Goal: Task Accomplishment & Management: Complete application form

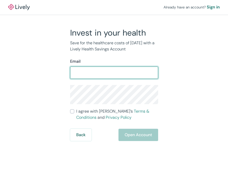
click at [110, 68] on input "Email" at bounding box center [114, 73] width 88 height 10
type input "[PERSON_NAME][EMAIL_ADDRESS][DOMAIN_NAME]"
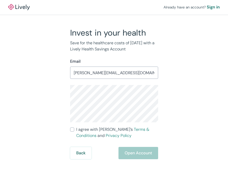
click at [72, 129] on input "I agree with Lively’s Terms & Conditions and Privacy Policy" at bounding box center [72, 129] width 4 height 4
checkbox input "true"
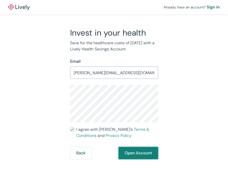
click at [136, 154] on button "Open Account" at bounding box center [139, 153] width 40 height 12
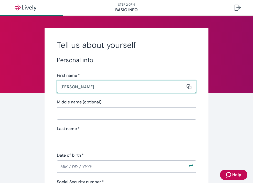
type input "[PERSON_NAME]"
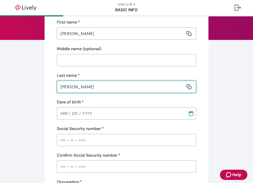
scroll to position [61, 0]
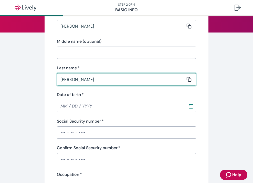
type input "[PERSON_NAME]"
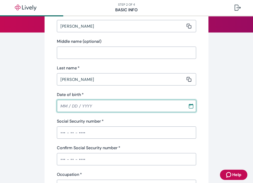
type input "MM / DD / YYYY"
click at [190, 107] on icon "Calendar" at bounding box center [190, 105] width 5 height 5
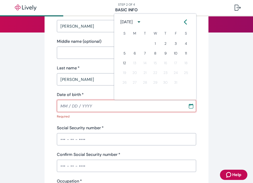
click at [190, 107] on icon "Calendar" at bounding box center [190, 105] width 5 height 5
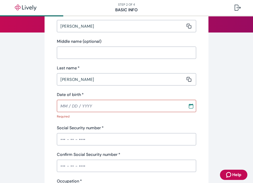
click at [190, 107] on icon "Calendar" at bounding box center [190, 105] width 5 height 5
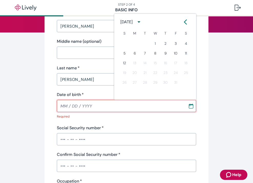
click at [142, 20] on icon "calendar view is open, switch to year view" at bounding box center [138, 21] width 7 height 7
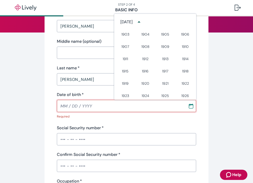
scroll to position [260, 0]
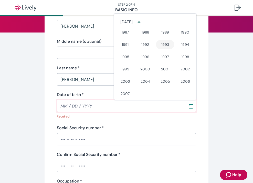
click at [167, 44] on button "1993" at bounding box center [165, 44] width 18 height 9
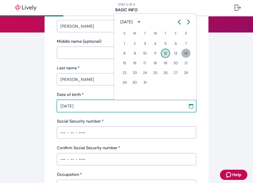
click at [186, 54] on button "14" at bounding box center [185, 53] width 9 height 9
type input "[DATE]"
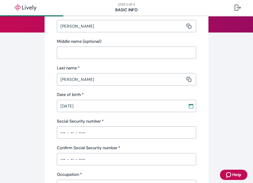
click at [120, 135] on input "Social Security number   *" at bounding box center [126, 132] width 139 height 10
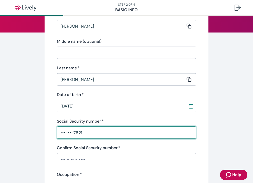
type input "•••-••-7821"
click at [110, 159] on input "Confirm Social Security number   *" at bounding box center [126, 159] width 139 height 10
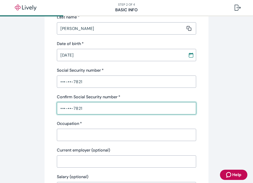
scroll to position [117, 0]
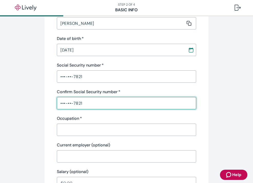
type input "•••-••-7821"
click at [97, 130] on input "Occupation   *" at bounding box center [125, 130] width 136 height 10
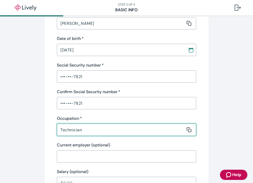
type input "Technician"
click at [78, 162] on div "​" at bounding box center [126, 156] width 139 height 12
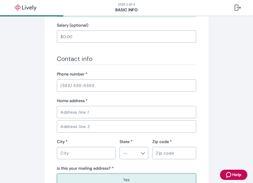
scroll to position [267, 0]
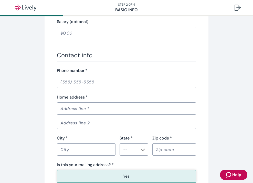
type input "NG gaming"
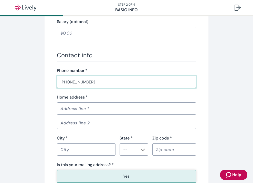
type input "[PHONE_NUMBER]"
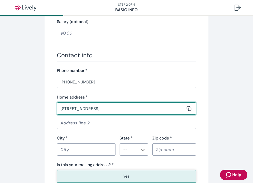
type input "[STREET_ADDRESS]"
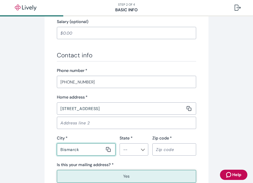
type input "Bismarck"
click at [128, 149] on input "State *" at bounding box center [129, 149] width 17 height 7
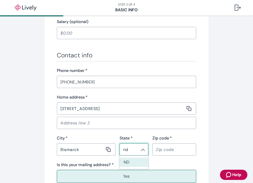
click at [136, 163] on li "ND" at bounding box center [134, 162] width 29 height 9
type input "ND"
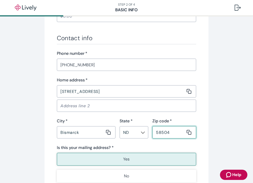
scroll to position [292, 0]
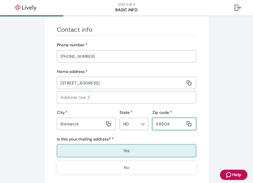
type input "58504"
click at [143, 152] on button "Yes" at bounding box center [126, 150] width 139 height 13
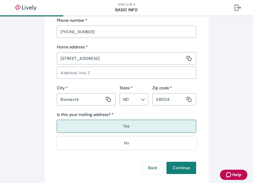
scroll to position [317, 0]
click at [136, 123] on button "Yes" at bounding box center [126, 126] width 139 height 13
click at [174, 167] on button "Continue" at bounding box center [181, 168] width 30 height 12
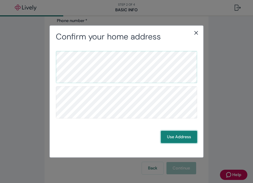
click at [173, 139] on button "Use Address" at bounding box center [179, 137] width 36 height 12
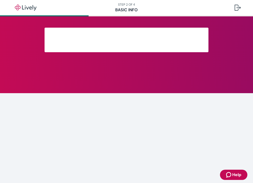
click at [173, 139] on main at bounding box center [126, 99] width 253 height 167
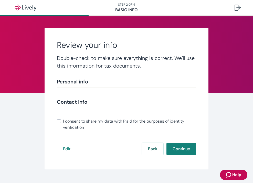
scroll to position [107, 0]
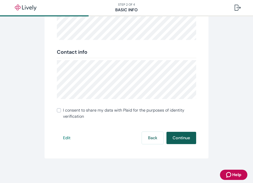
click at [179, 139] on button "Continue" at bounding box center [181, 138] width 30 height 12
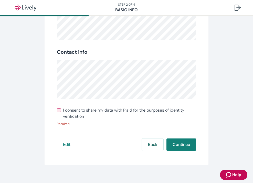
click at [59, 110] on input "I consent to share my data with Plaid for the purposes of identity verification" at bounding box center [59, 110] width 4 height 4
checkbox input "true"
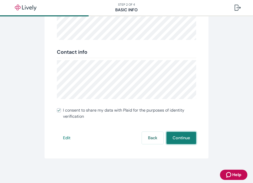
click at [175, 138] on button "Continue" at bounding box center [181, 138] width 30 height 12
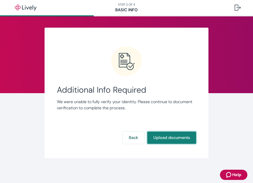
click at [168, 137] on button "Upload documents" at bounding box center [171, 138] width 49 height 12
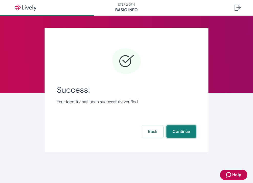
click at [177, 132] on button "Continue" at bounding box center [181, 131] width 30 height 12
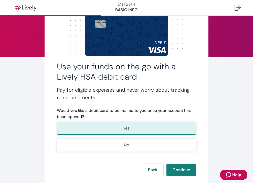
scroll to position [45, 0]
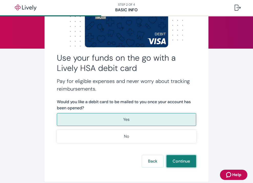
click at [179, 159] on button "Continue" at bounding box center [181, 161] width 30 height 12
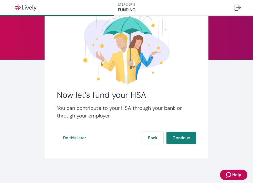
scroll to position [34, 0]
click at [72, 139] on button "Do this later" at bounding box center [74, 138] width 35 height 12
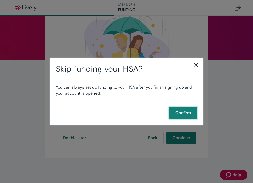
click at [177, 111] on button "Confirm" at bounding box center [183, 113] width 28 height 12
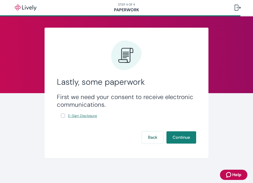
click at [69, 118] on span "E-Sign Disclosure" at bounding box center [82, 115] width 29 height 5
click at [81, 115] on span "E-Sign Disclosure" at bounding box center [82, 115] width 29 height 5
click at [189, 137] on button "Continue" at bounding box center [181, 137] width 30 height 12
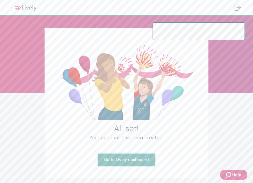
click at [142, 161] on link "Go to Lively dashboard" at bounding box center [126, 160] width 57 height 12
